Goal: Task Accomplishment & Management: Manage account settings

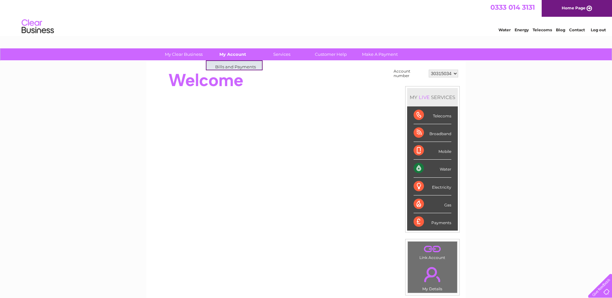
click at [235, 57] on link "My Account" at bounding box center [232, 54] width 53 height 12
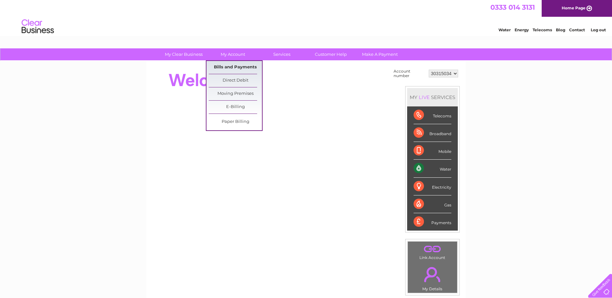
click at [234, 64] on link "Bills and Payments" at bounding box center [235, 67] width 53 height 13
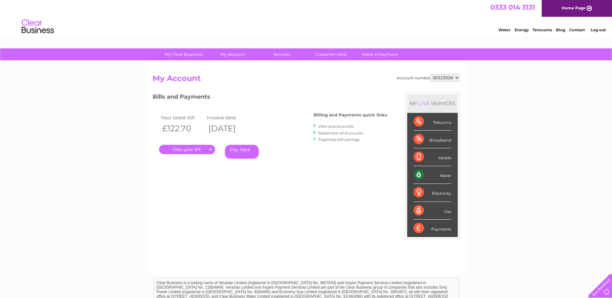
click at [340, 125] on link "View previous bills" at bounding box center [335, 126] width 35 height 5
click at [327, 128] on link "View previous bills" at bounding box center [335, 126] width 35 height 5
click at [319, 125] on link "View previous bills" at bounding box center [335, 126] width 35 height 5
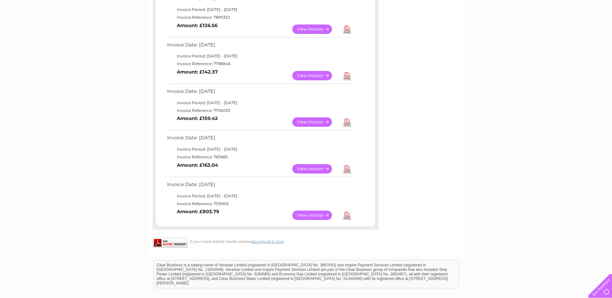
scroll to position [226, 0]
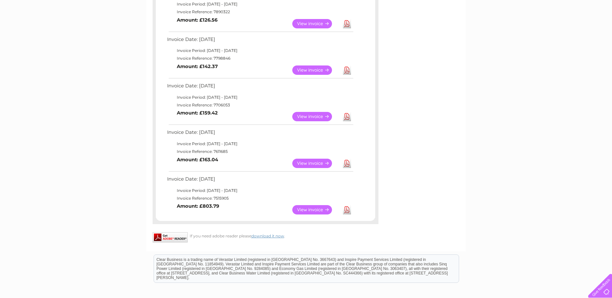
click at [346, 119] on link "Download" at bounding box center [347, 116] width 8 height 9
